Goal: Check status

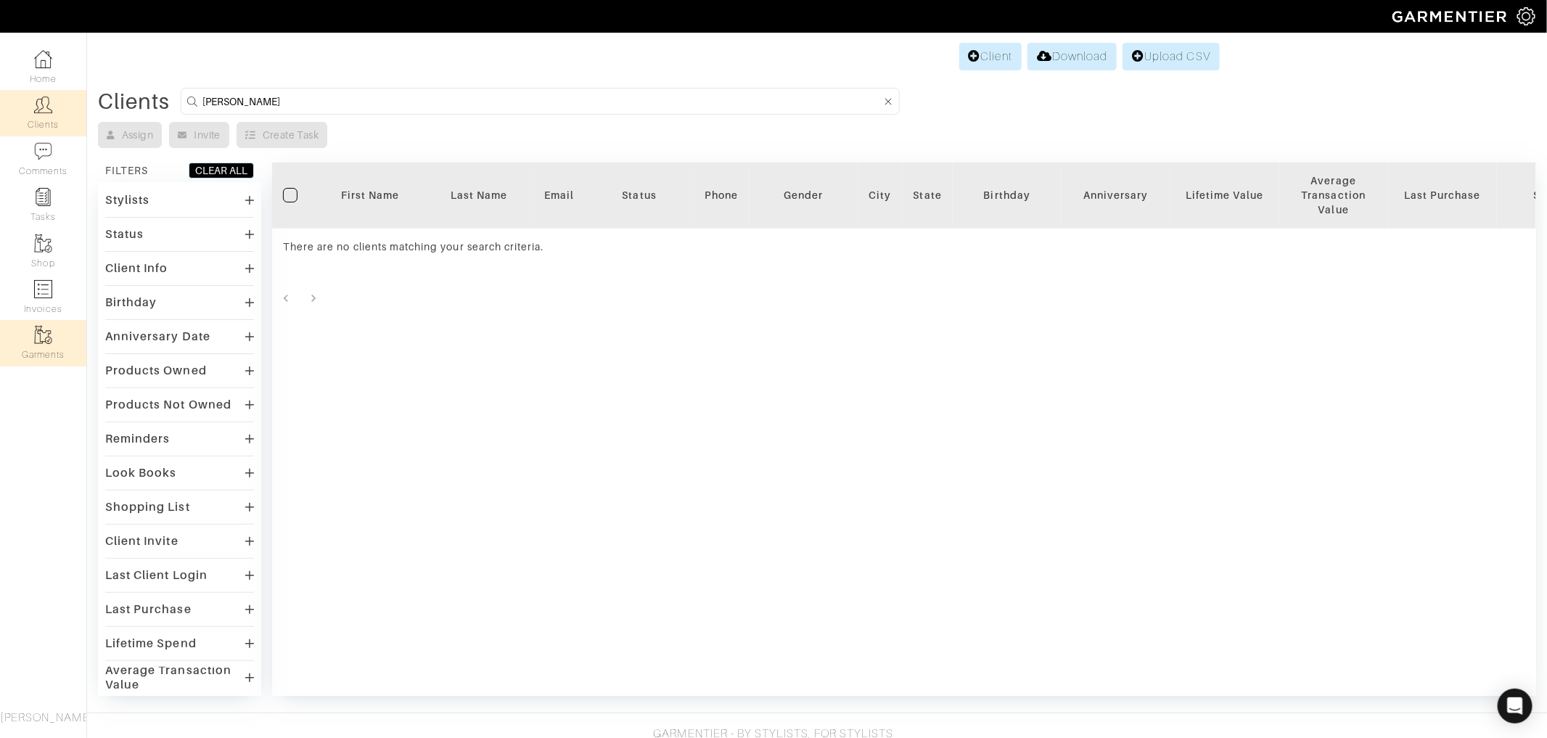
click at [44, 338] on img at bounding box center [43, 335] width 18 height 18
click at [46, 293] on img at bounding box center [43, 289] width 18 height 18
select select
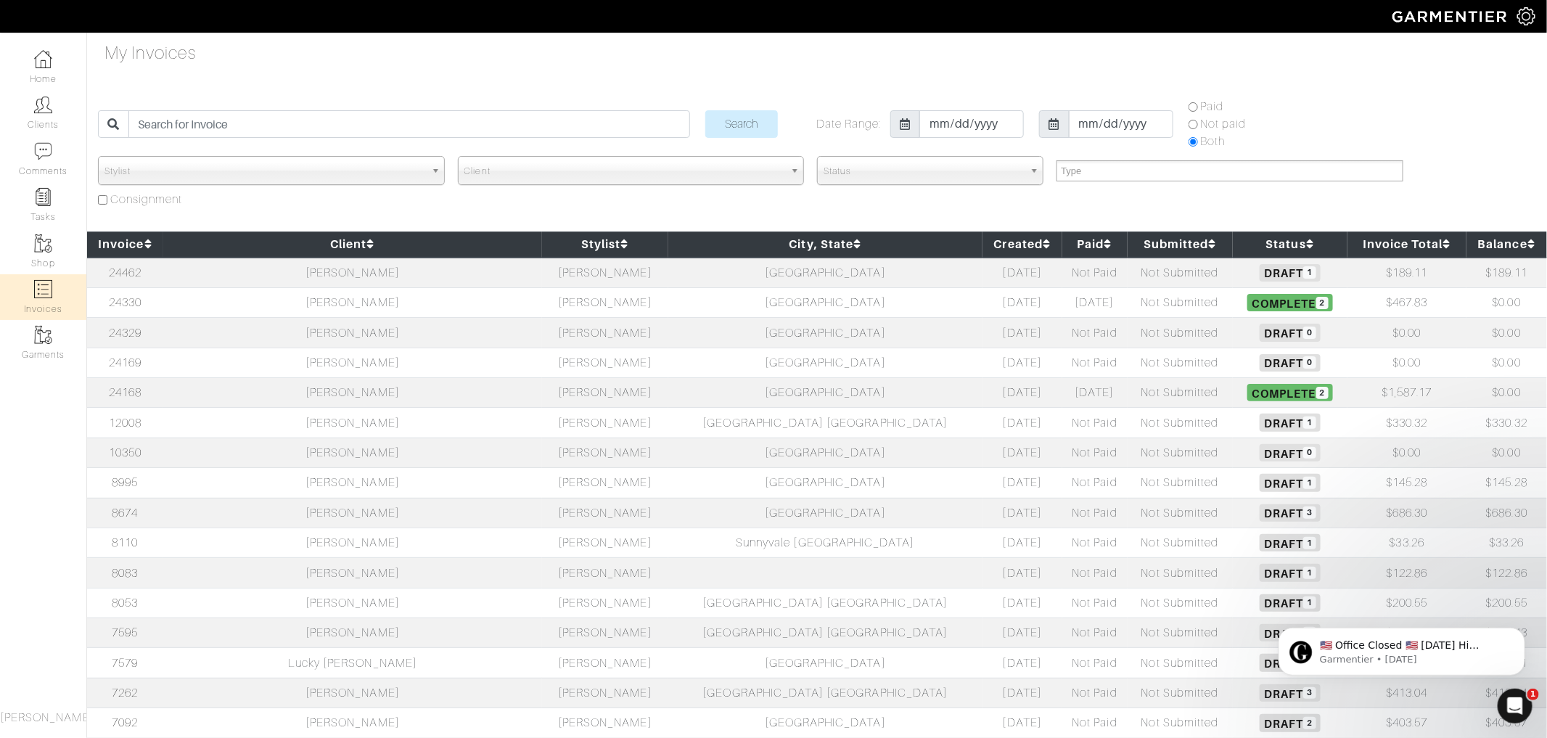
click at [1260, 272] on span "Draft 1" at bounding box center [1290, 272] width 60 height 17
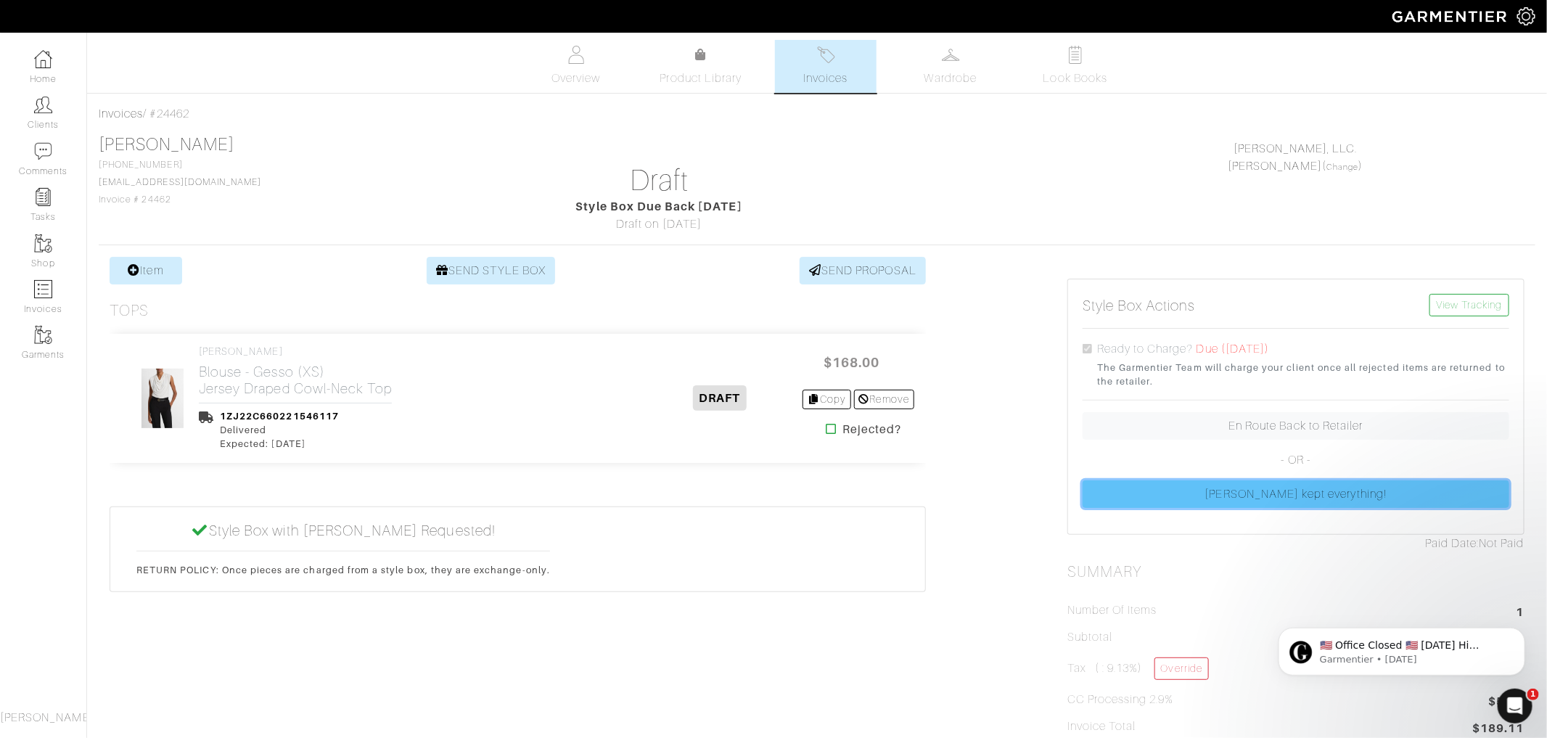
click at [1209, 488] on link "[PERSON_NAME] kept everything!" at bounding box center [1296, 495] width 427 height 28
